Goal: Navigation & Orientation: Find specific page/section

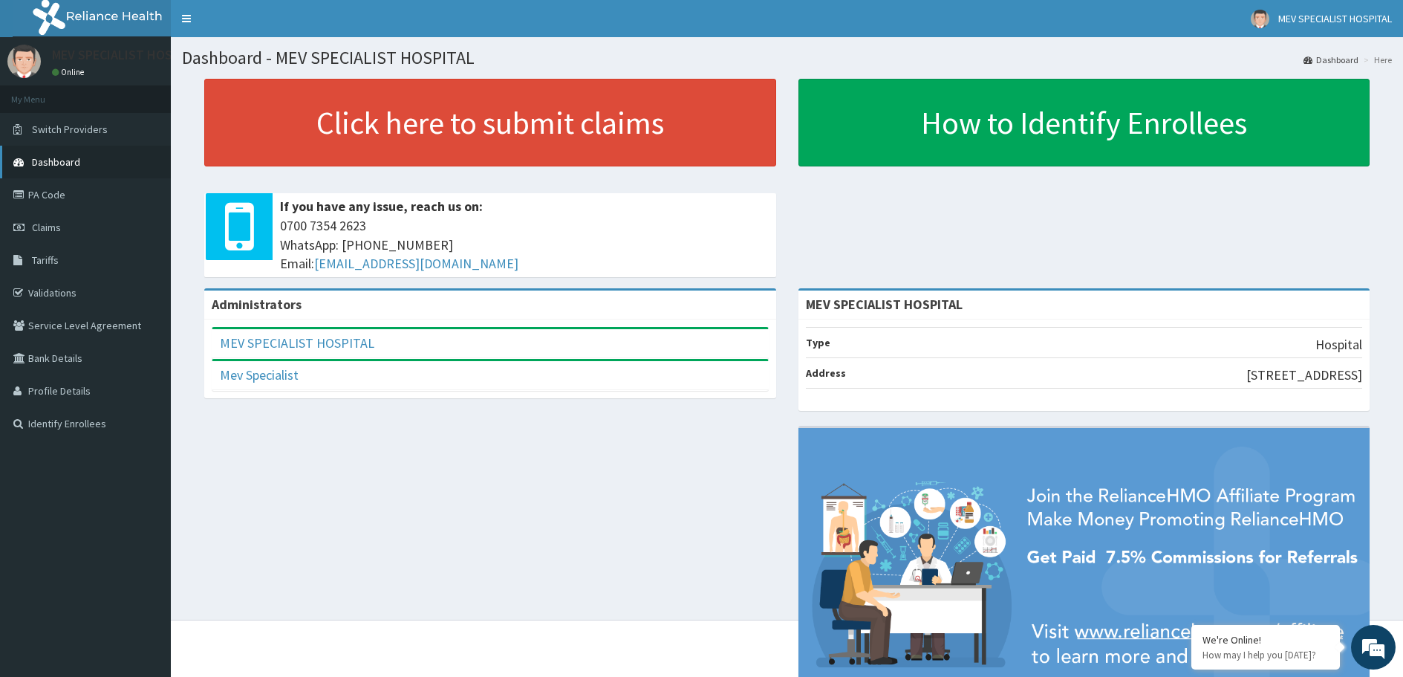
click at [45, 160] on span "Dashboard" at bounding box center [56, 161] width 48 height 13
click at [82, 200] on link "PA Code" at bounding box center [85, 194] width 171 height 33
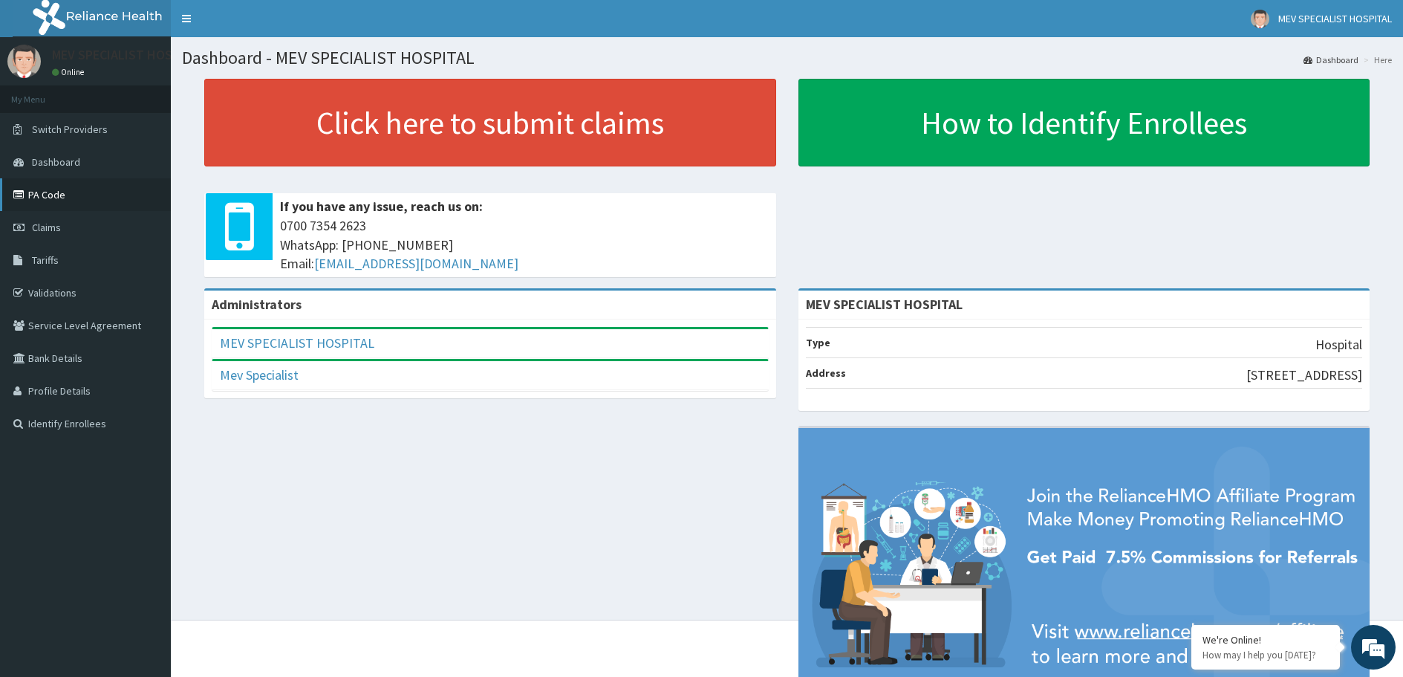
click at [82, 200] on link "PA Code" at bounding box center [85, 194] width 171 height 33
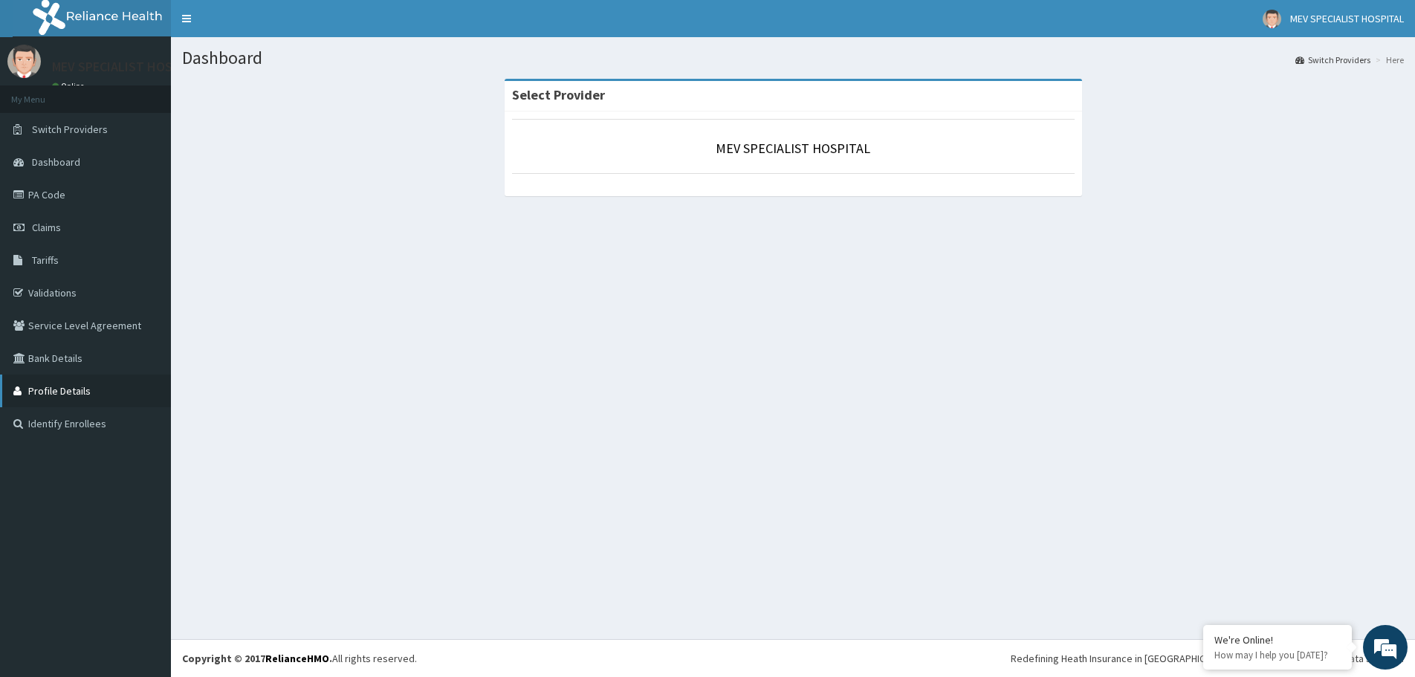
click at [129, 386] on link "Profile Details" at bounding box center [85, 390] width 171 height 33
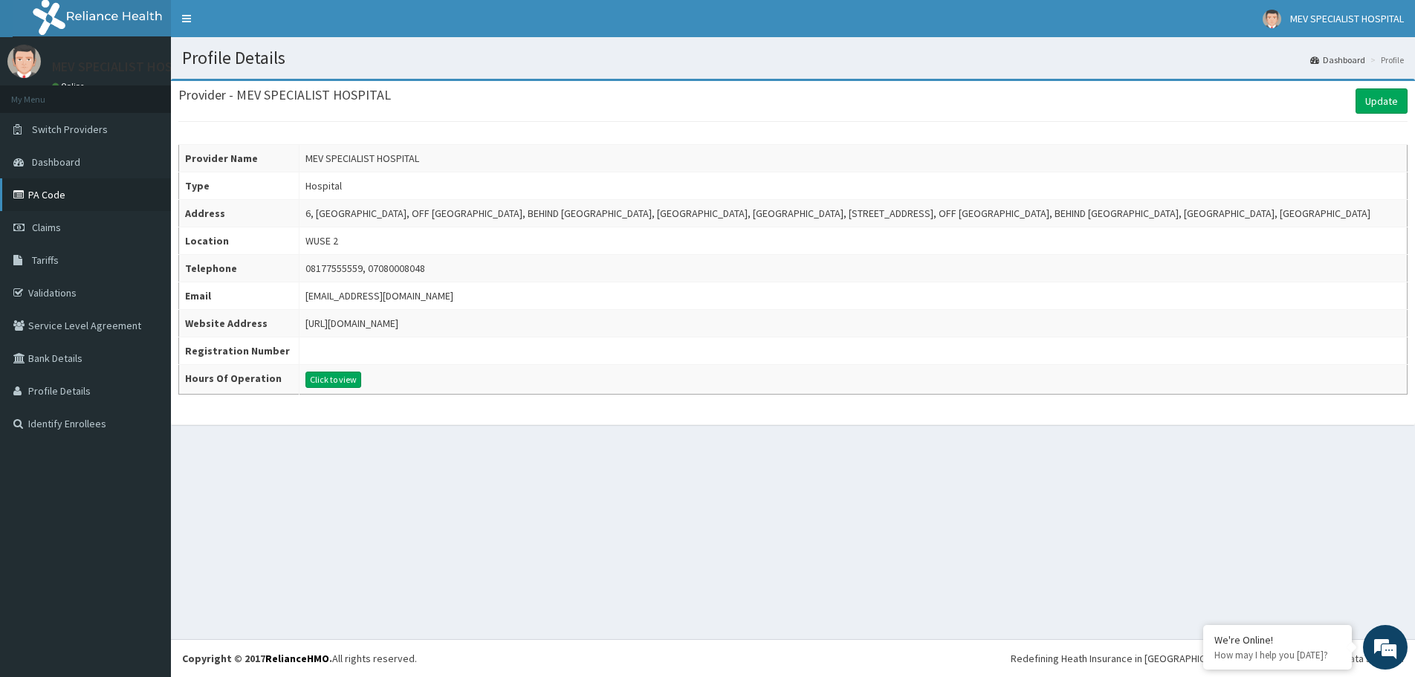
click at [94, 194] on link "PA Code" at bounding box center [85, 194] width 171 height 33
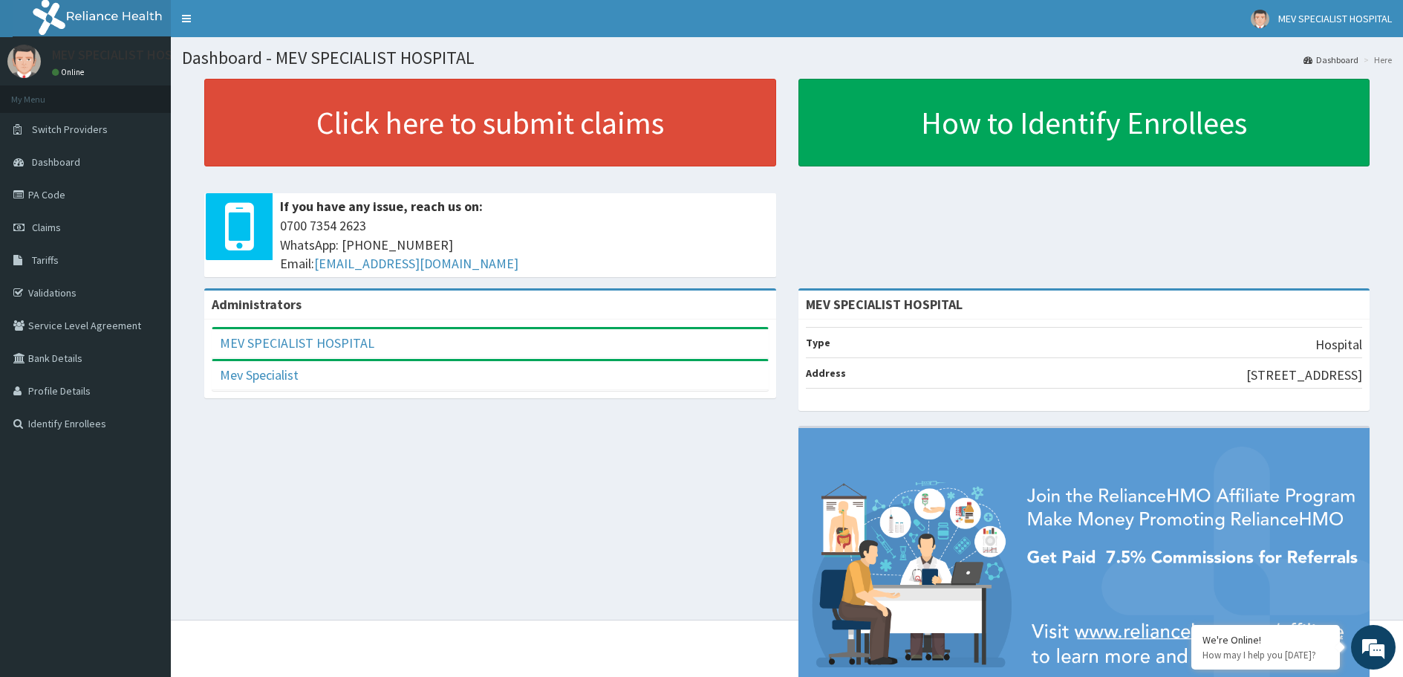
click at [380, 30] on nav "Toggle navigation MEV SPECIALIST HOSPITAL MEV SPECIALIST HOSPITAL - mevspeciali…" at bounding box center [787, 18] width 1233 height 37
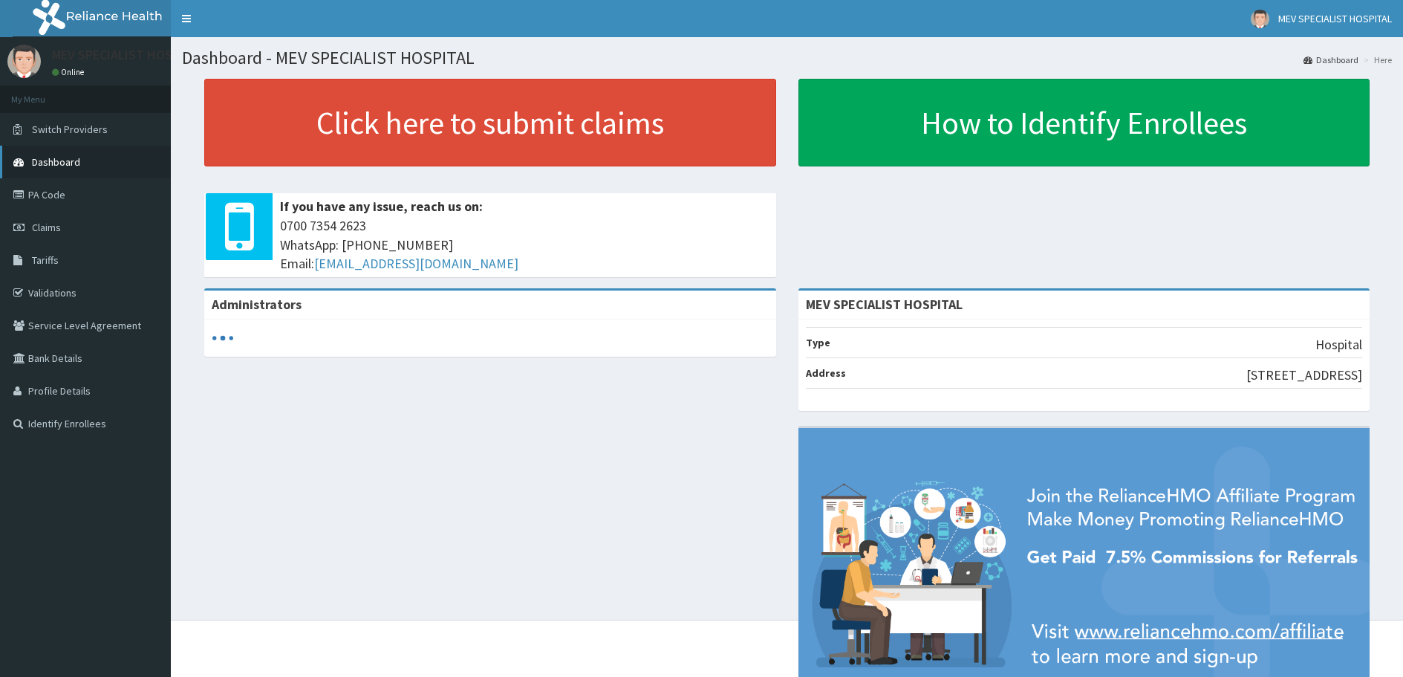
click at [85, 159] on link "Dashboard" at bounding box center [85, 162] width 171 height 33
drag, startPoint x: 0, startPoint y: 0, endPoint x: 88, endPoint y: 159, distance: 181.6
click at [88, 159] on link "Dashboard" at bounding box center [85, 162] width 171 height 33
click at [94, 191] on link "PA Code" at bounding box center [85, 194] width 171 height 33
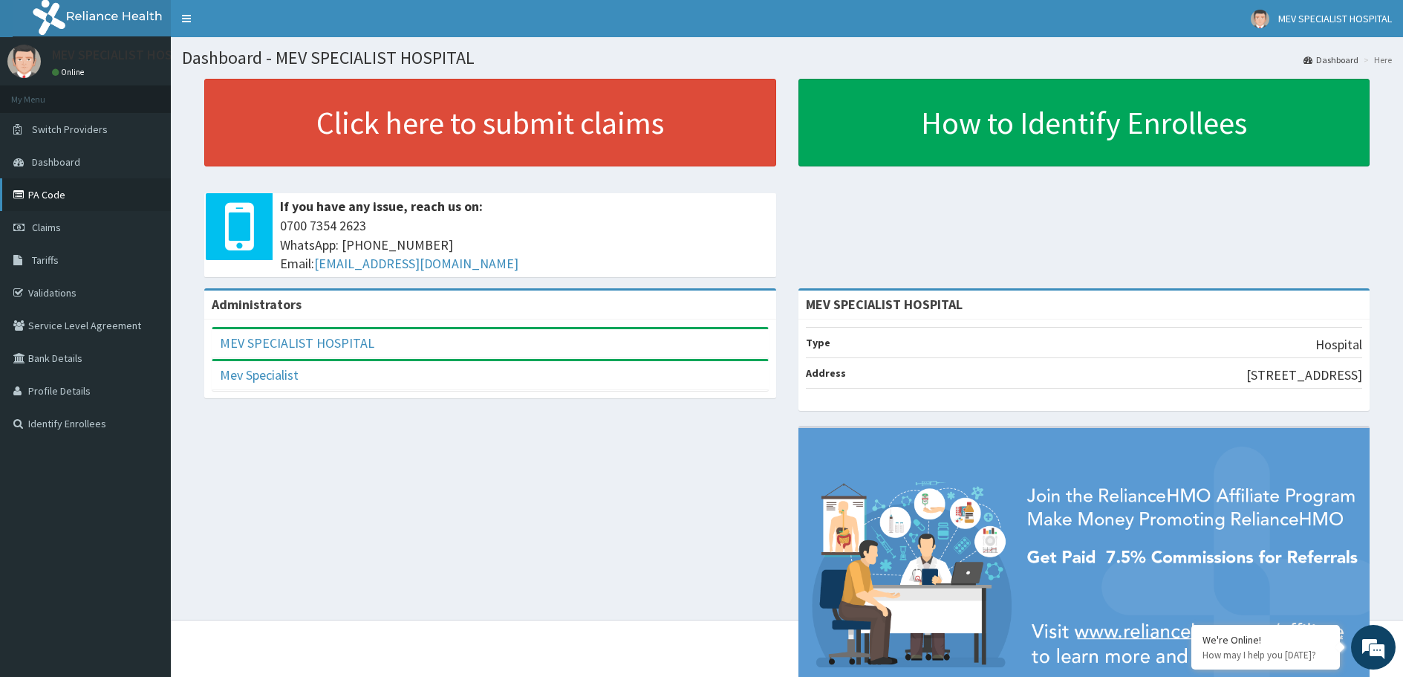
click at [94, 191] on link "PA Code" at bounding box center [85, 194] width 171 height 33
